Goal: Communication & Community: Answer question/provide support

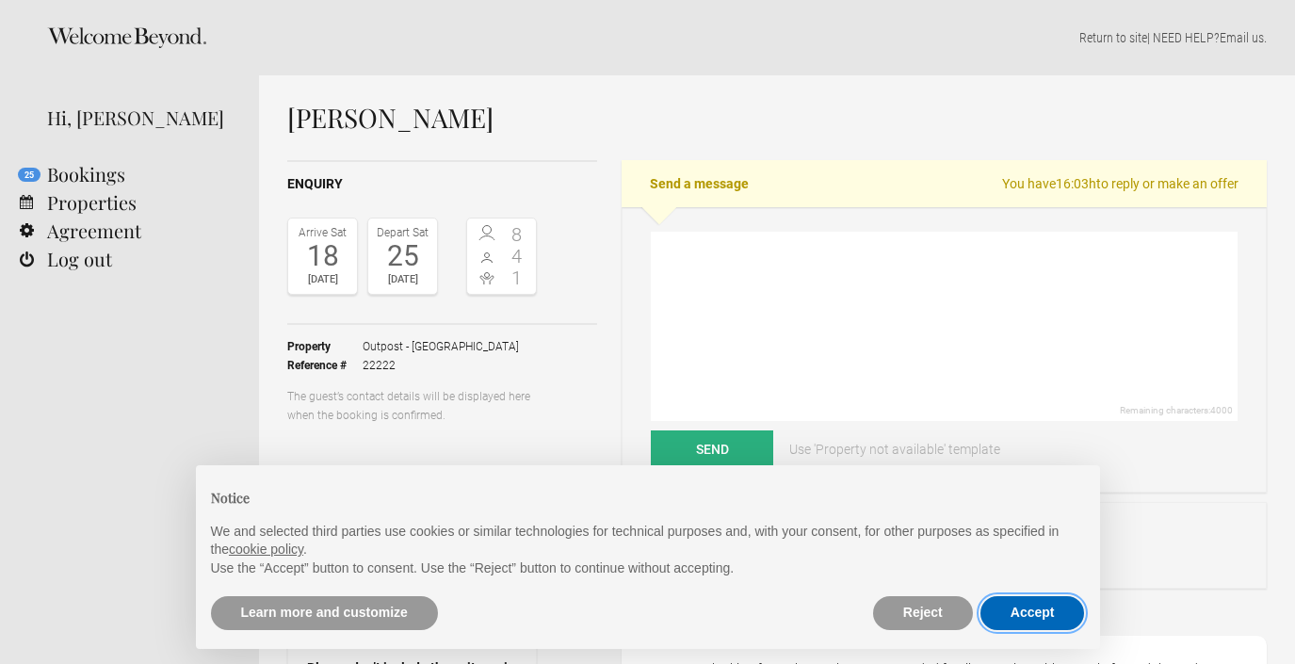
click at [1037, 605] on button "Accept" at bounding box center [1033, 613] width 105 height 34
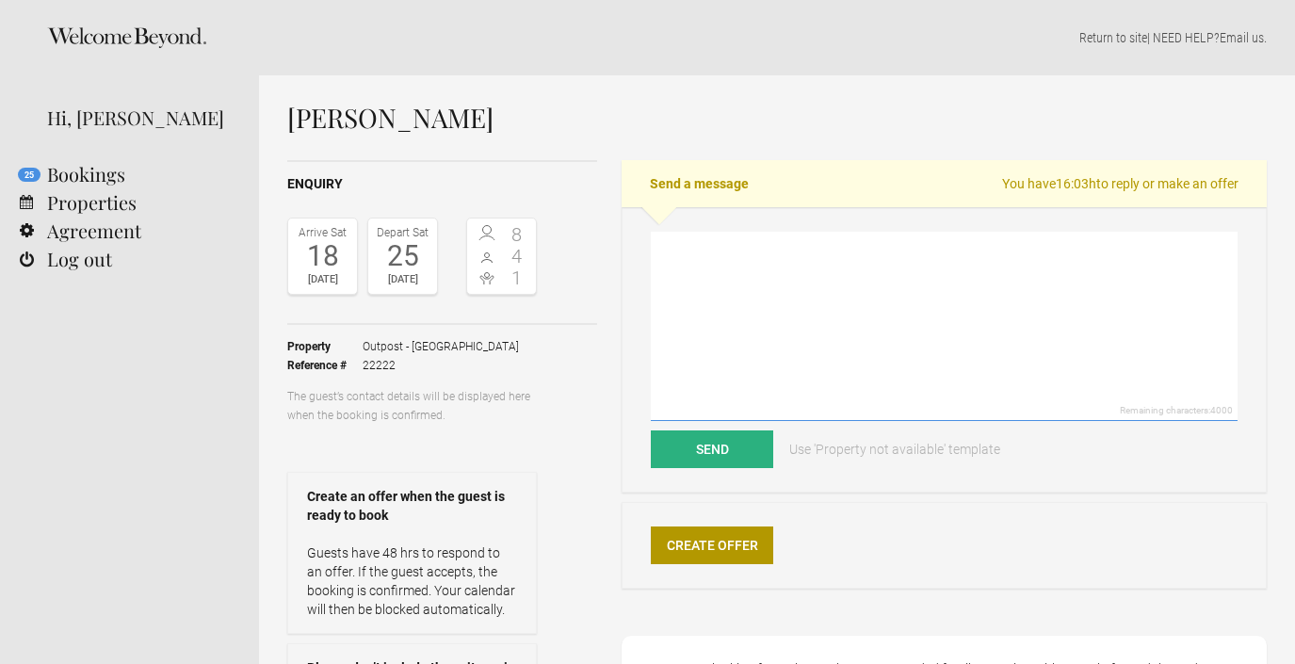
click at [687, 330] on textarea at bounding box center [944, 326] width 587 height 189
click at [897, 452] on link "Use 'Property not available' template" at bounding box center [894, 450] width 237 height 38
type textarea "Hi [PERSON_NAME], unfortunately Outpost - [GEOGRAPHIC_DATA] is fully booked at …"
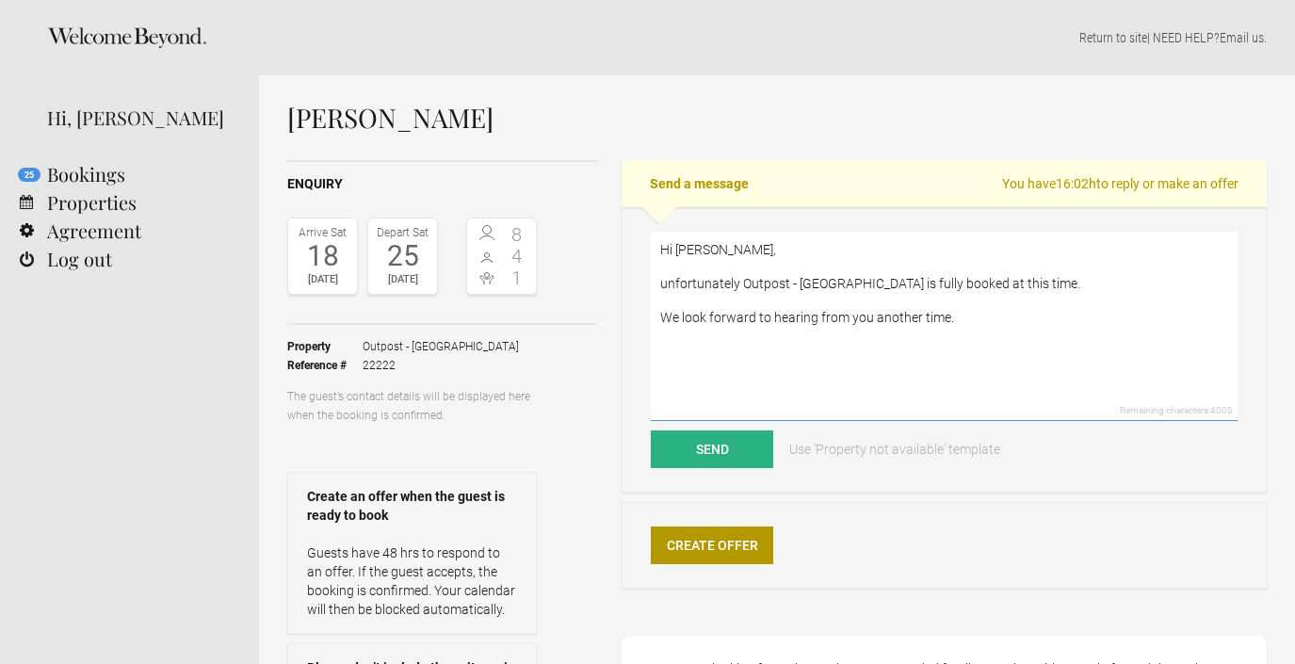
drag, startPoint x: 660, startPoint y: 250, endPoint x: 848, endPoint y: 368, distance: 221.9
click at [848, 368] on textarea "Hi [PERSON_NAME], unfortunately Outpost - [GEOGRAPHIC_DATA] is fully booked at …" at bounding box center [944, 326] width 587 height 189
drag, startPoint x: 1040, startPoint y: 291, endPoint x: 658, endPoint y: 275, distance: 382.8
click at [658, 275] on textarea "Hi [PERSON_NAME], Just to confirm, we've received and answered your other reque" at bounding box center [944, 326] width 587 height 189
click at [686, 281] on textarea "Hi [PERSON_NAME], Thanks for sending your request here on Welcome Beyond as wel…" at bounding box center [944, 326] width 587 height 189
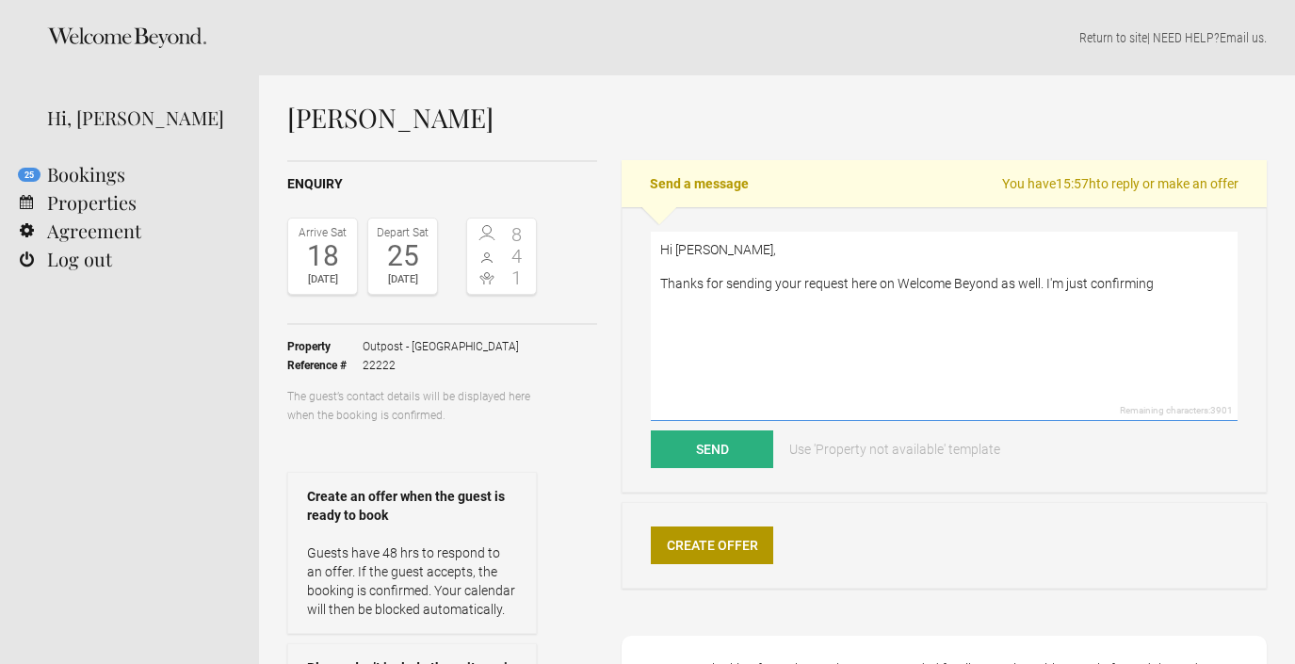
drag, startPoint x: 1195, startPoint y: 286, endPoint x: 847, endPoint y: 283, distance: 347.7
click at [847, 283] on textarea "Hi [PERSON_NAME], Thanks for sending your request here on Welcome Beyond as wel…" at bounding box center [944, 326] width 587 height 189
type textarea "Hi [PERSON_NAME], Thanks for sending your requests. I'll answer your questions …"
click at [709, 437] on button "Send" at bounding box center [712, 450] width 122 height 38
